Goal: Find specific page/section: Find specific page/section

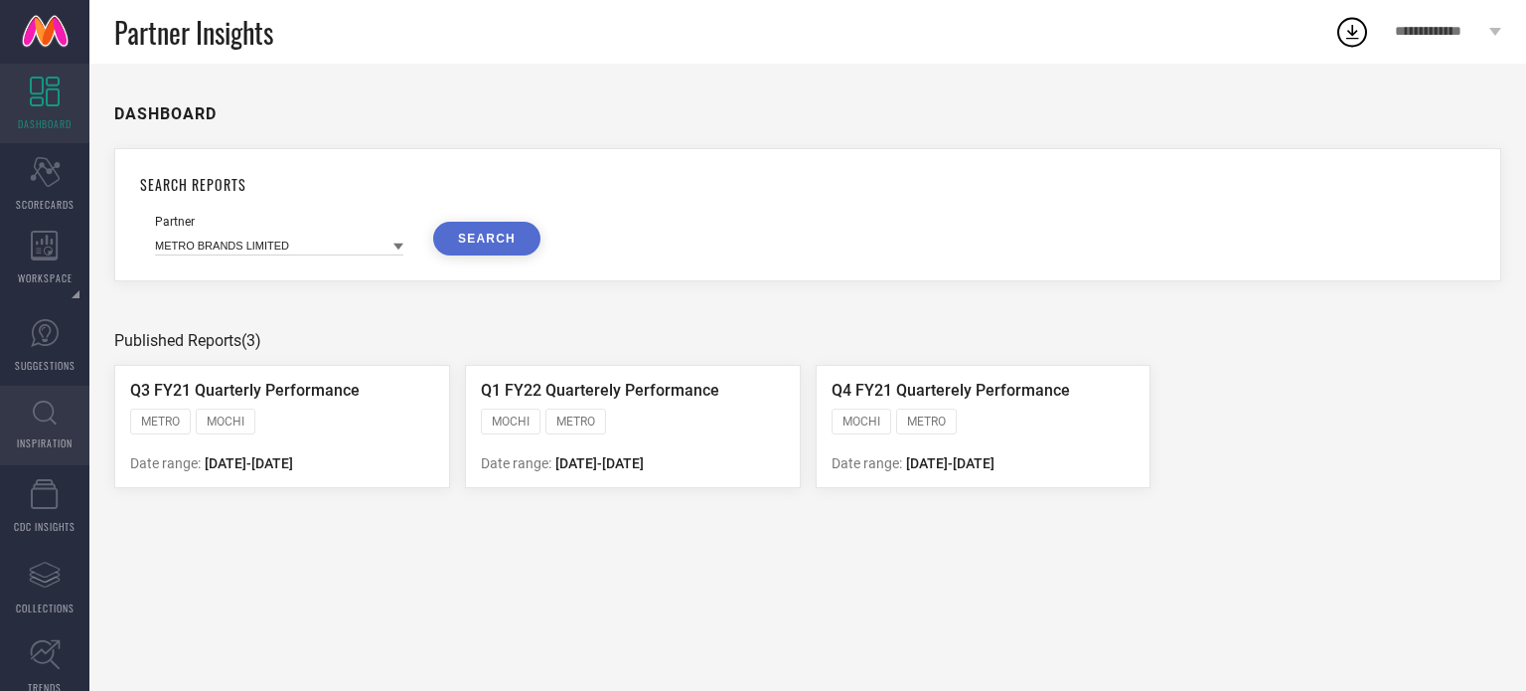
click at [37, 423] on icon at bounding box center [45, 412] width 24 height 25
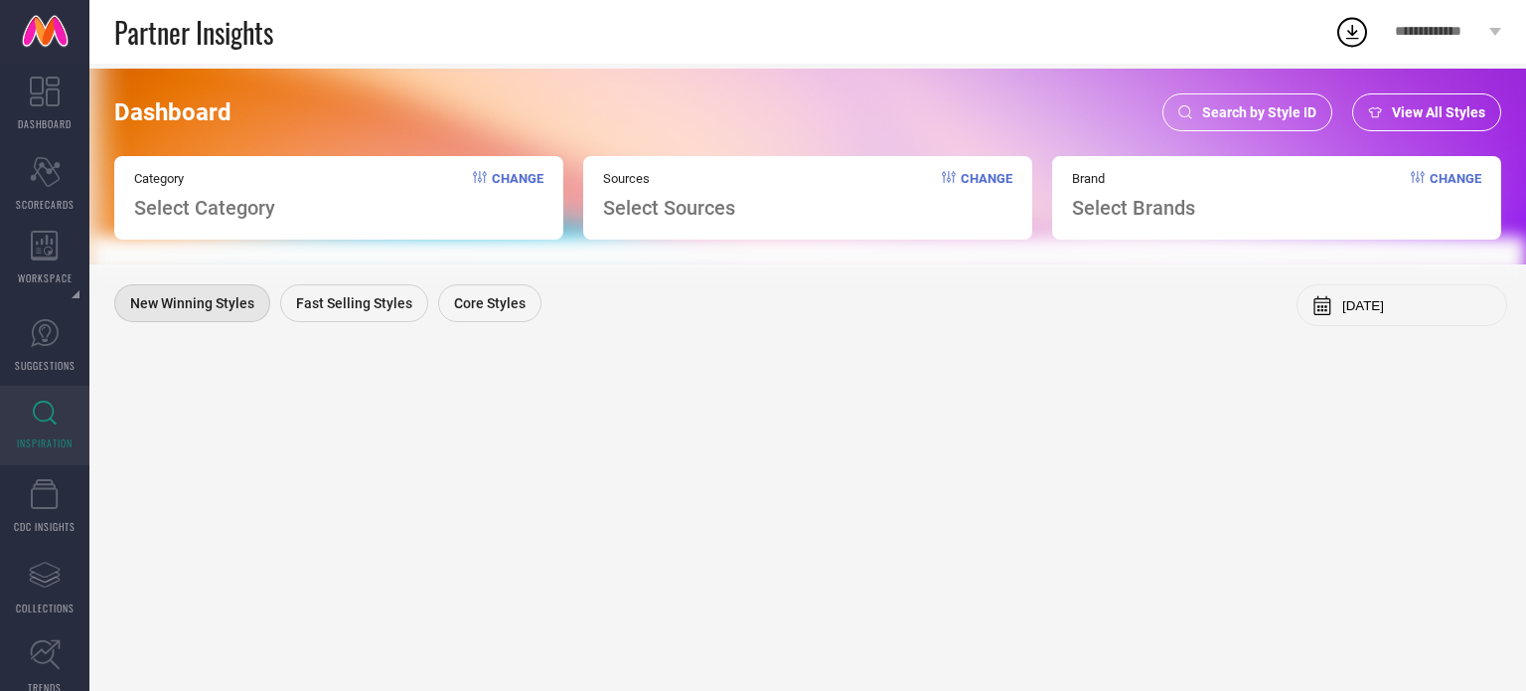
click at [1218, 102] on div "Search by Style ID" at bounding box center [1248, 112] width 170 height 38
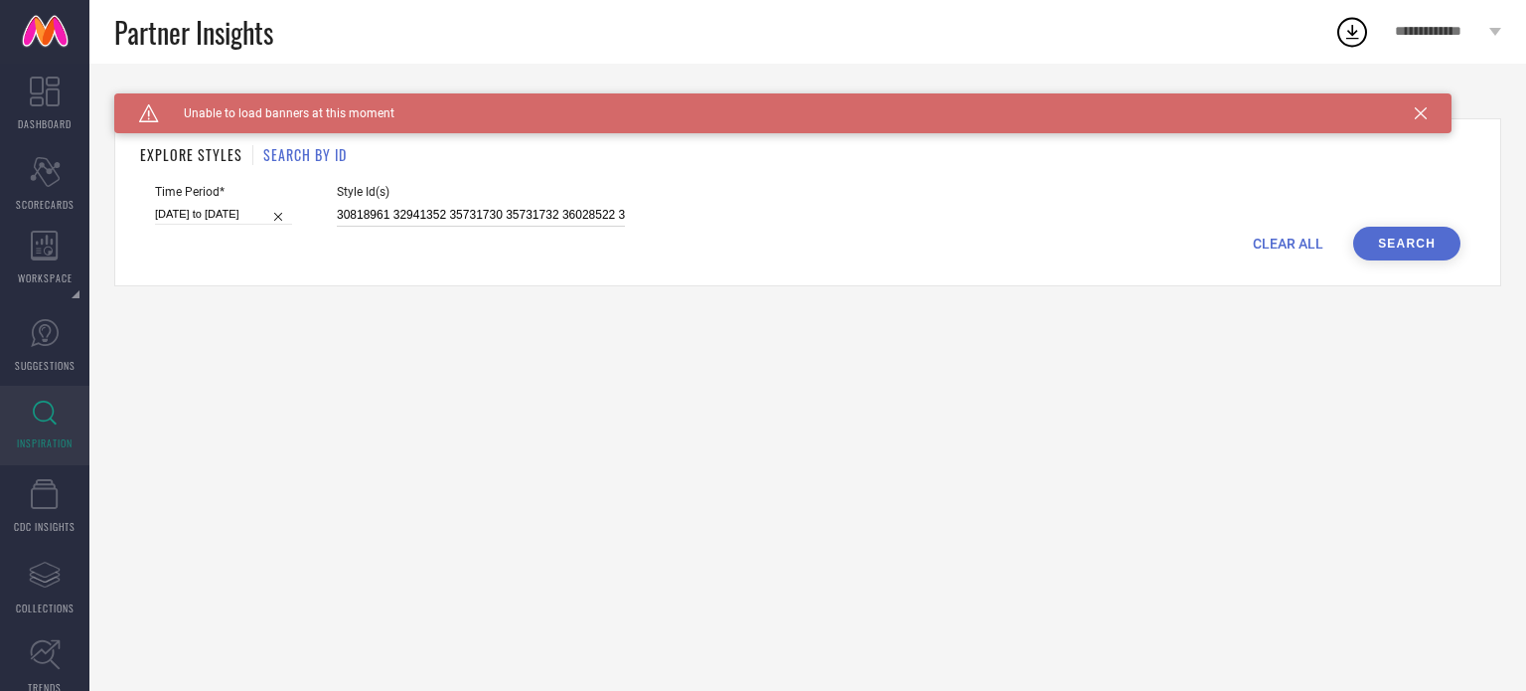
click at [395, 214] on input "30818961 32941352 35731730 35731732 36028522 36080231 35731731 32764693 3047758…" at bounding box center [481, 215] width 288 height 23
paste input "15192120 13204882 27129722 22111456 27818510 32366317 15192116 21504544 2918143…"
type input "15192120 13204882 27129722 22111456 27818510 32366317 15192116 21504544 2918143…"
select select "7"
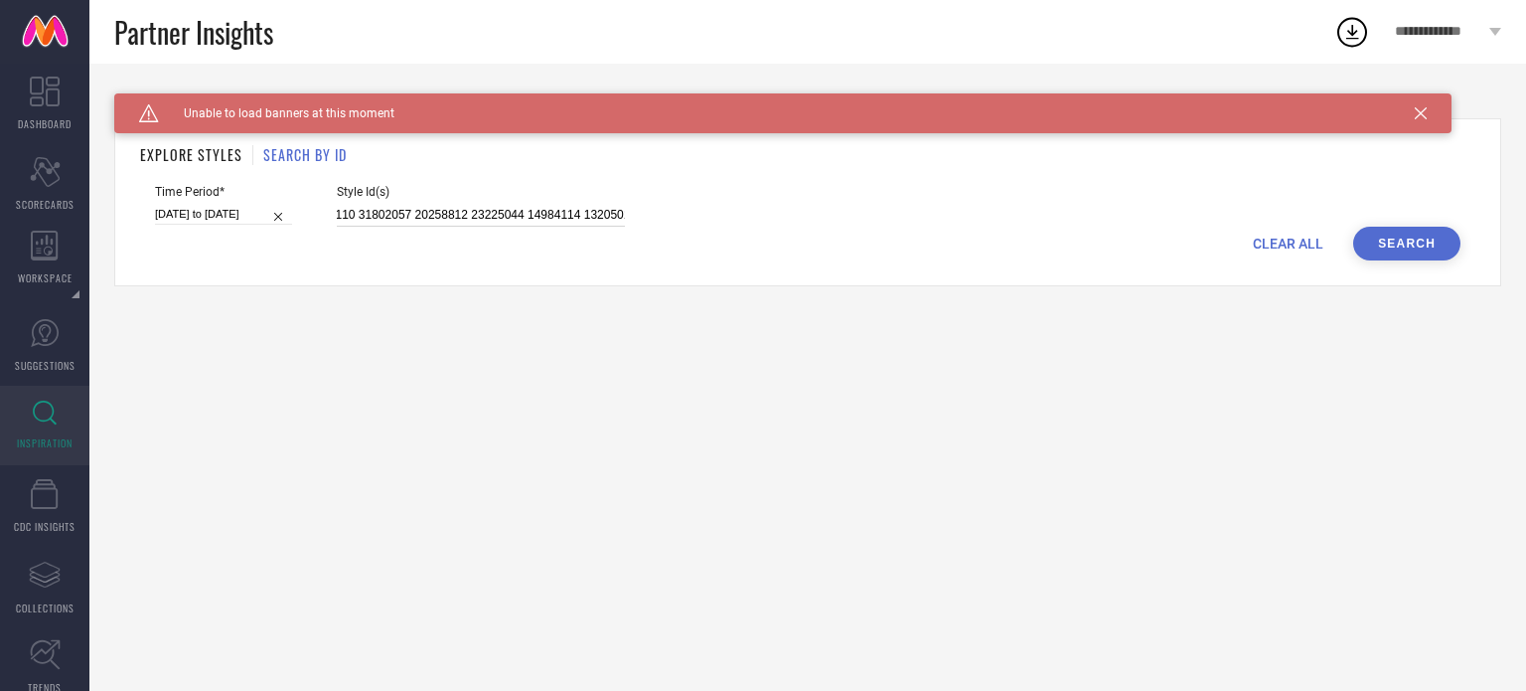
select select "2025"
select select "8"
select select "2025"
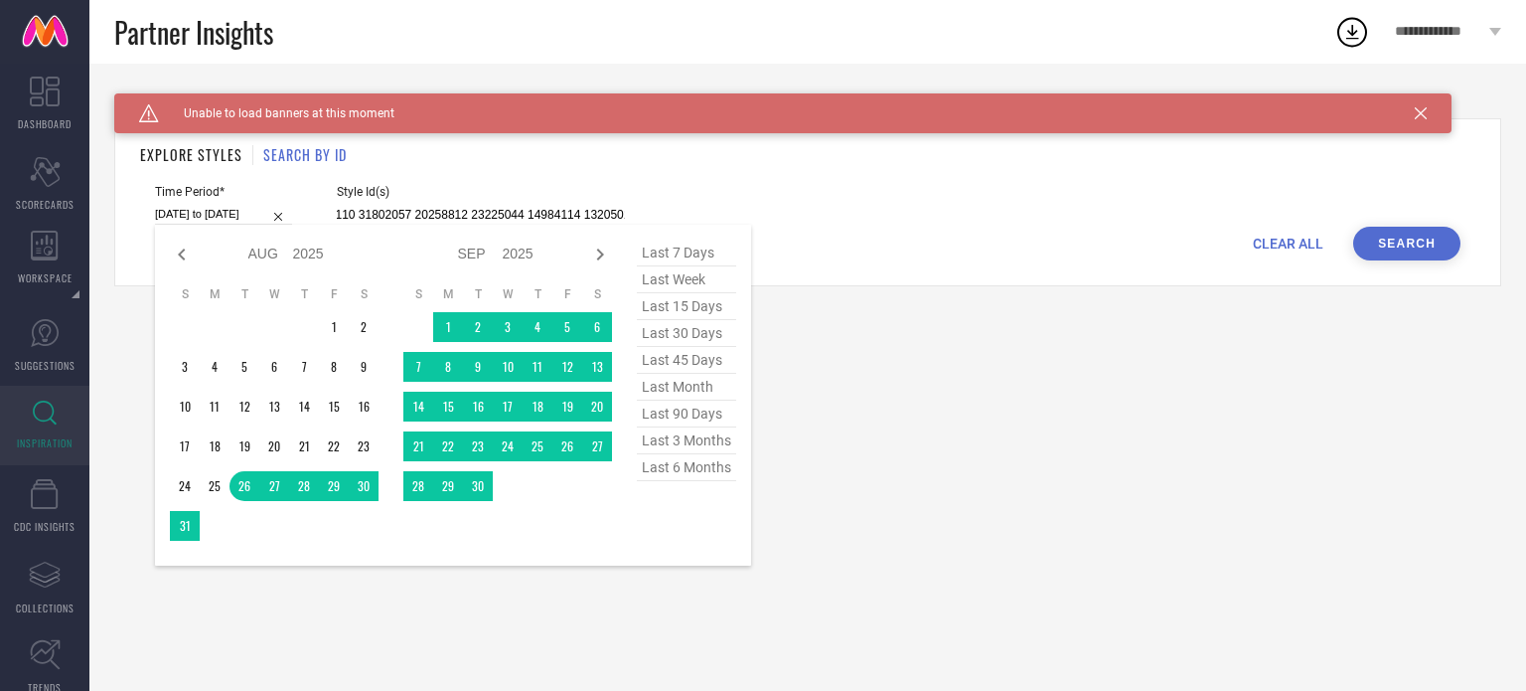
click at [212, 220] on input "26-08-2025 to 09-10-2025" at bounding box center [223, 214] width 137 height 21
type input "15192120 13204882 27129722 22111456 27818510 32366317 15192116 21504544 2918143…"
click at [692, 421] on span "last 90 days" at bounding box center [686, 413] width 99 height 27
type input "13-07-2025 to 10-10-2025"
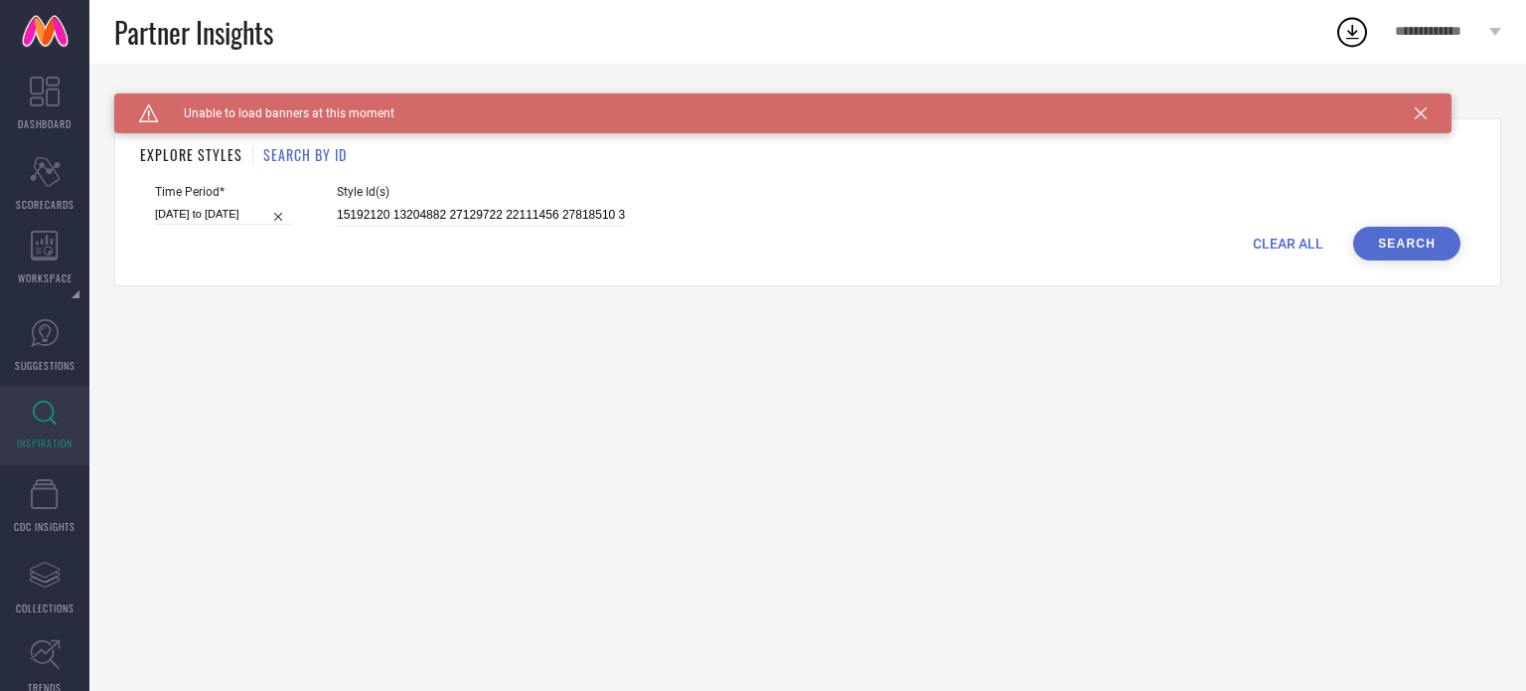
click at [1403, 235] on button "Search" at bounding box center [1406, 244] width 107 height 34
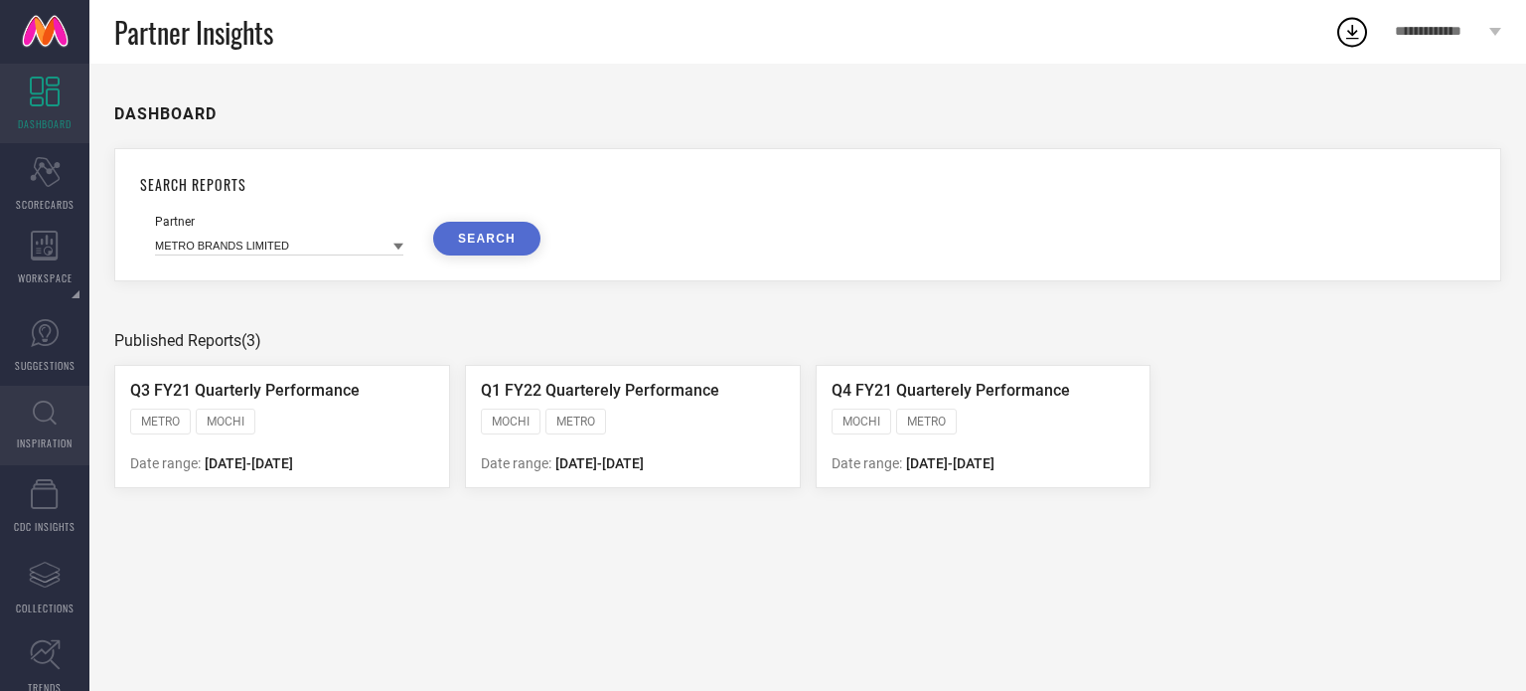
click at [59, 425] on link "INSPIRATION" at bounding box center [44, 425] width 89 height 79
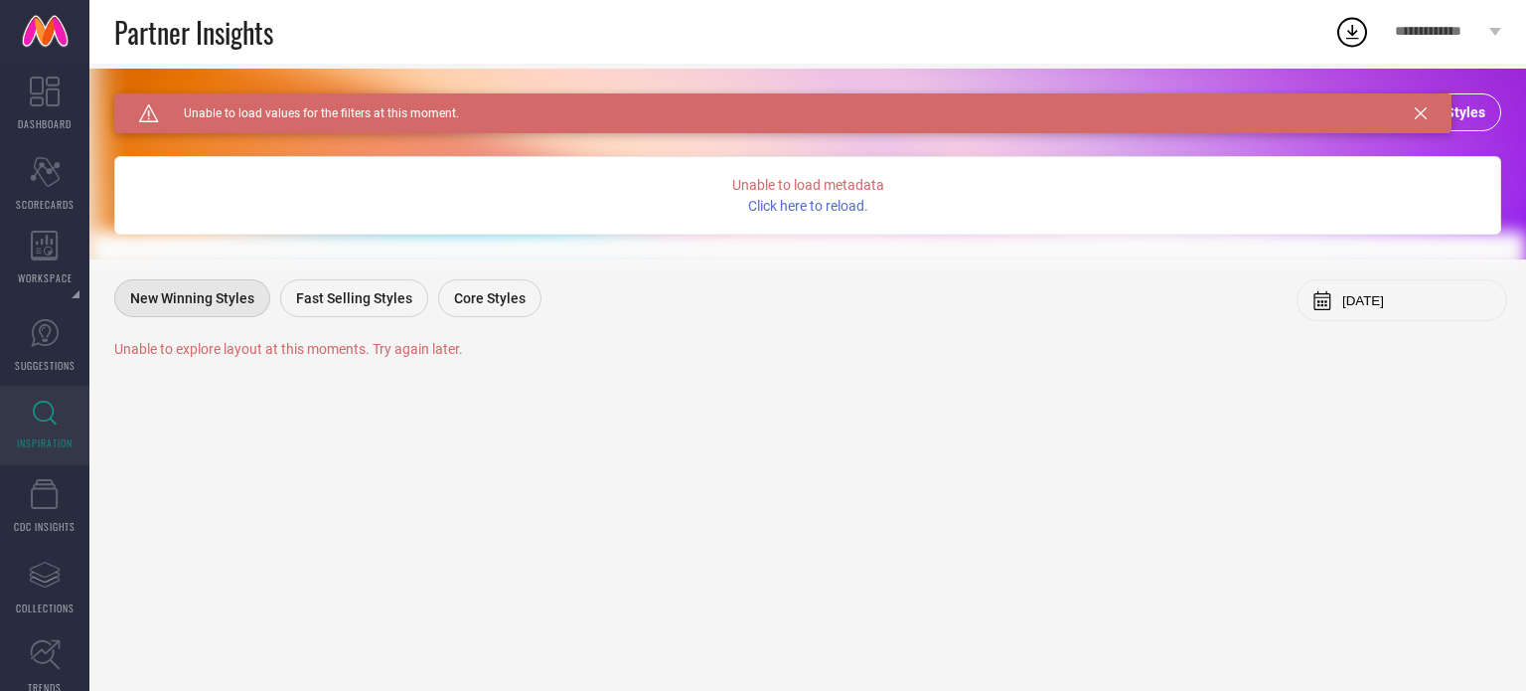
click at [1411, 108] on div "Caution Created with Sketch. Unable to load values for the filters at this mome…" at bounding box center [783, 113] width 1338 height 40
click at [1418, 109] on icon at bounding box center [1421, 113] width 12 height 12
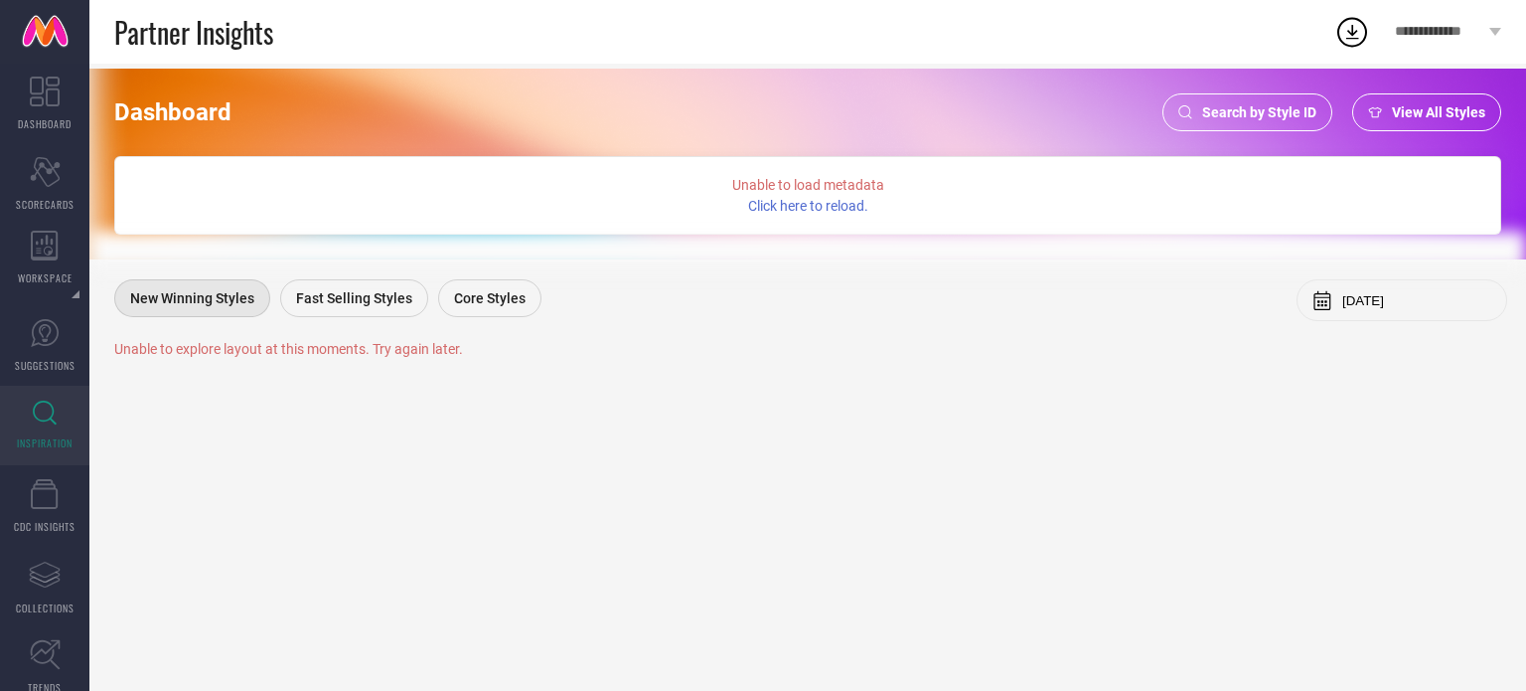
click at [1233, 102] on div "Search by Style ID" at bounding box center [1248, 112] width 170 height 38
